Goal: Check status: Check status

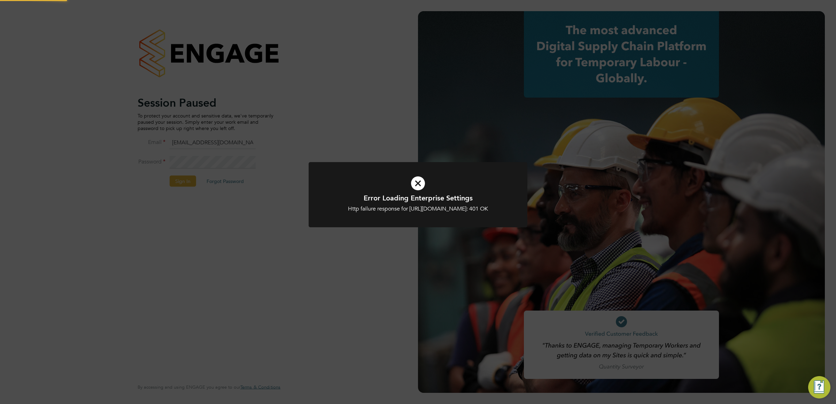
click at [416, 179] on icon at bounding box center [417, 183] width 181 height 27
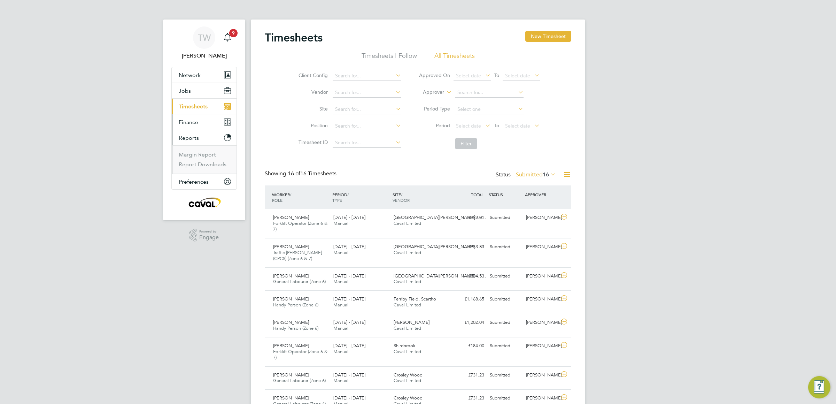
click at [189, 123] on span "Finance" at bounding box center [189, 122] width 20 height 7
click at [198, 103] on span "Timesheets" at bounding box center [193, 106] width 29 height 7
click at [197, 106] on span "Timesheets" at bounding box center [193, 106] width 29 height 7
click at [193, 103] on button "Current page: Timesheets" at bounding box center [204, 106] width 65 height 15
click at [543, 173] on span "16" at bounding box center [546, 174] width 6 height 7
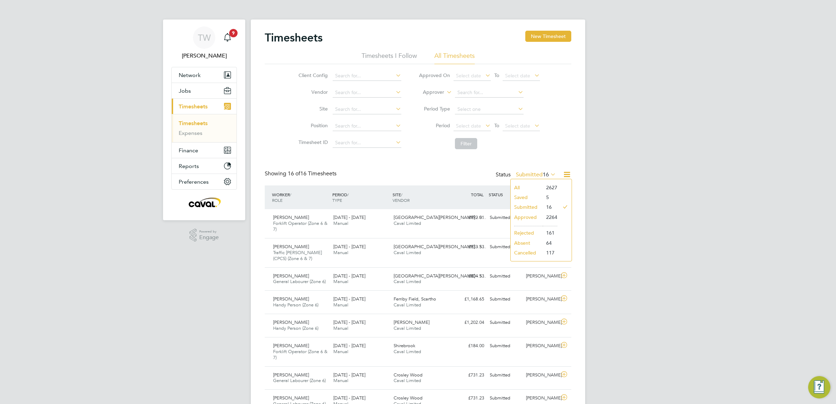
click at [531, 219] on li "Approved" at bounding box center [527, 217] width 32 height 10
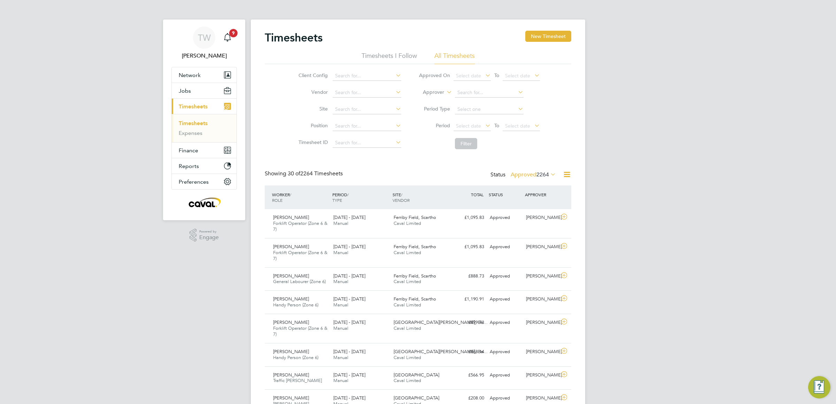
click at [537, 180] on div "Status Approved 2264" at bounding box center [523, 175] width 67 height 10
click at [538, 174] on span "2264" at bounding box center [542, 174] width 13 height 7
click at [529, 206] on li "Submitted" at bounding box center [524, 207] width 32 height 10
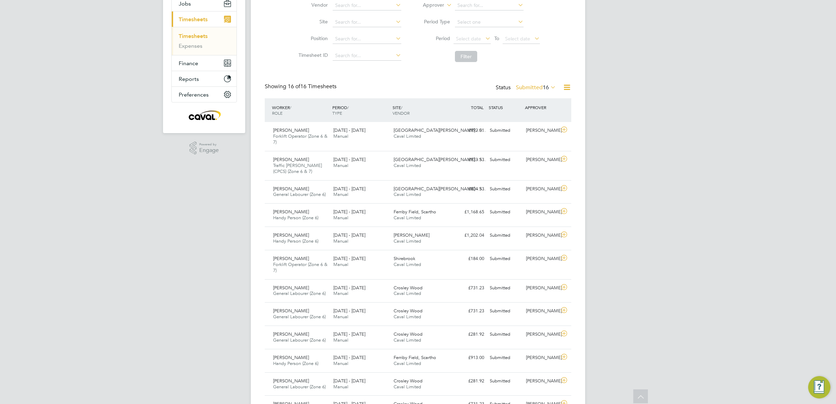
click at [529, 85] on label "Submitted 16" at bounding box center [536, 87] width 40 height 7
click at [531, 141] on li "Rejected" at bounding box center [527, 146] width 32 height 10
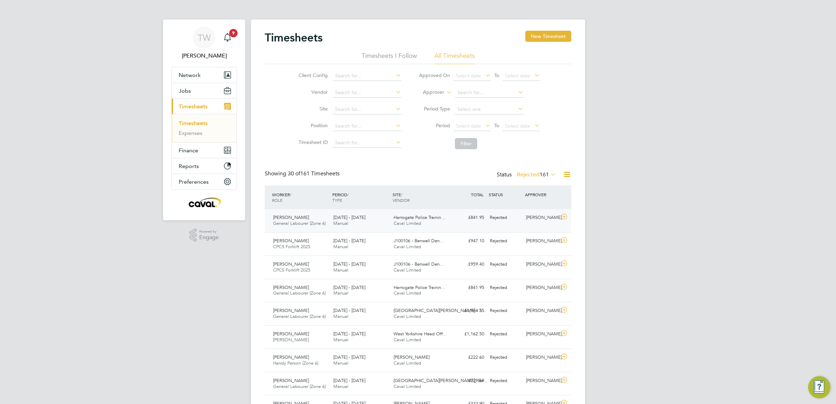
click at [307, 219] on div "[PERSON_NAME] General Labourer (Zone 6) [DATE] - [DATE]" at bounding box center [300, 220] width 60 height 17
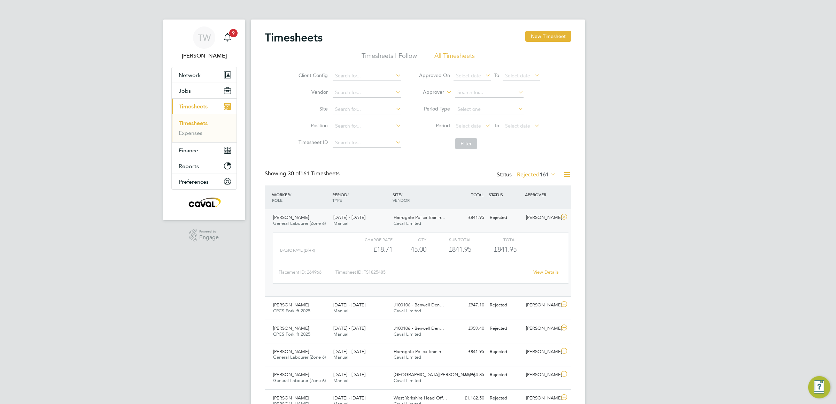
click at [550, 272] on link "View Details" at bounding box center [545, 272] width 25 height 6
click at [544, 176] on span "161" at bounding box center [543, 174] width 9 height 7
drag, startPoint x: 39, startPoint y: 206, endPoint x: 157, endPoint y: 316, distance: 160.7
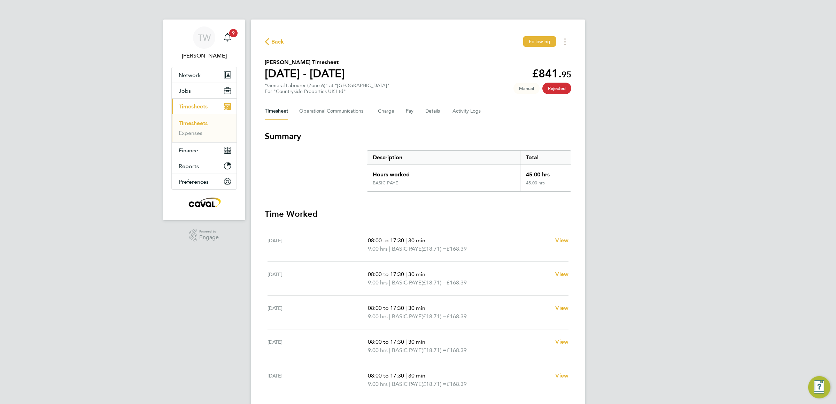
click at [745, 172] on div "TW [PERSON_NAME] Notifications 9 Applications: Network Team Members Businesses …" at bounding box center [418, 237] width 836 height 475
